Goal: Information Seeking & Learning: Learn about a topic

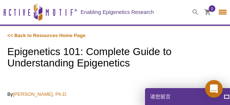
select select "[GEOGRAPHIC_DATA]"
select select "中文"
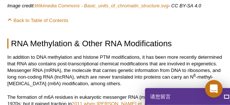
scroll to position [3993, 0]
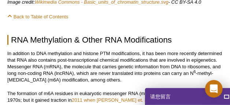
click at [56, 90] on p "The formation of m6A residues in eukaryotic messenger RNA (mRNA) was first desc…" at bounding box center [115, 103] width 216 height 26
click at [54, 90] on p "The formation of m6A residues in eukaryotic messenger RNA (mRNA) was first desc…" at bounding box center [115, 103] width 216 height 26
click at [52, 90] on p "The formation of m6A residues in eukaryotic messenger RNA (mRNA) was first desc…" at bounding box center [115, 103] width 216 height 26
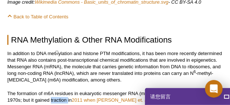
click at [57, 52] on span "button" at bounding box center [57, 52] width 0 height 0
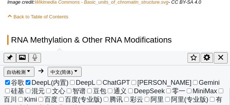
scroll to position [0, 0]
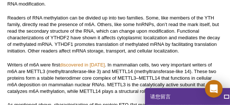
scroll to position [4158, 0]
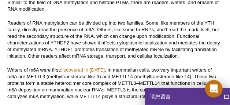
click at [33, 70] on span "button" at bounding box center [33, 70] width 0 height 0
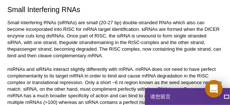
scroll to position [4525, 0]
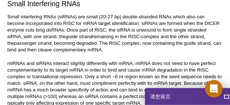
click at [105, 60] on p "miRNAs and siRNAs interact slightly differently with mRNA. miRNA does not need …" at bounding box center [115, 83] width 216 height 46
click at [110, 36] on span "button" at bounding box center [110, 36] width 0 height 0
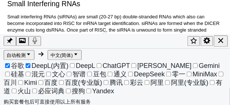
click at [168, 60] on p "miRNAs and siRNAs interact slightly differently with mRNA. miRNA does not need …" at bounding box center [115, 83] width 216 height 46
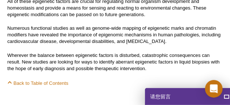
scroll to position [5314, 0]
